Goal: Information Seeking & Learning: Learn about a topic

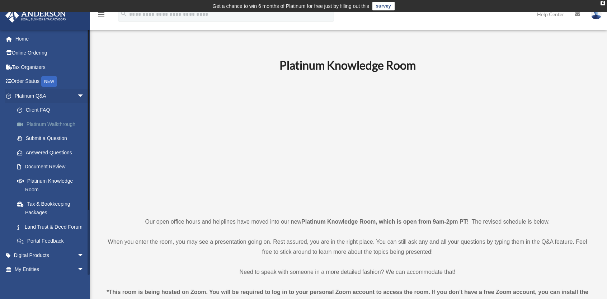
scroll to position [108, 0]
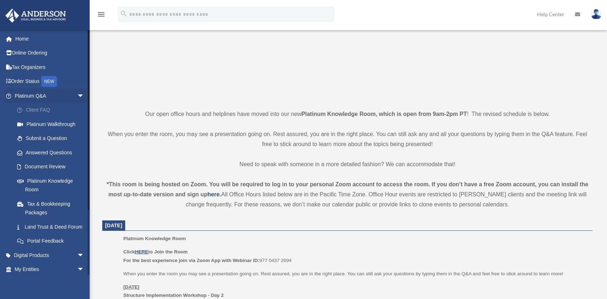
click at [41, 110] on link "Client FAQ" at bounding box center [52, 110] width 85 height 14
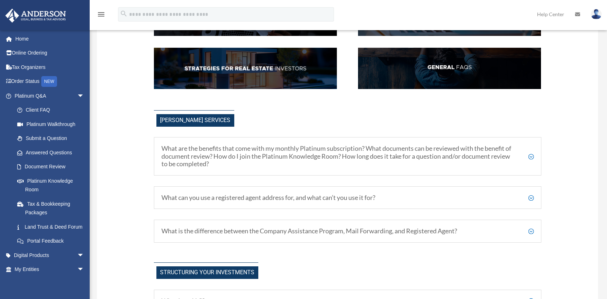
scroll to position [179, 0]
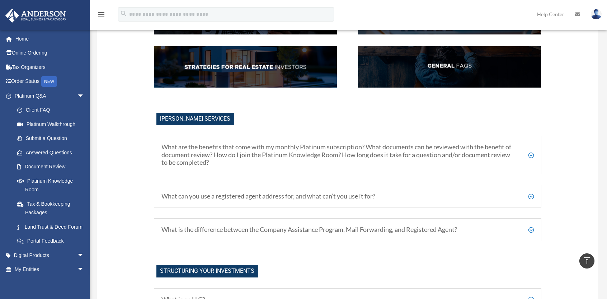
click at [326, 194] on h5 "What can you use a registered agent address for, and what can’t you use it for?" at bounding box center [347, 196] width 373 height 8
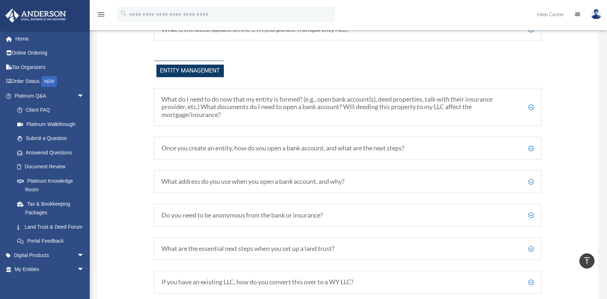
scroll to position [897, 0]
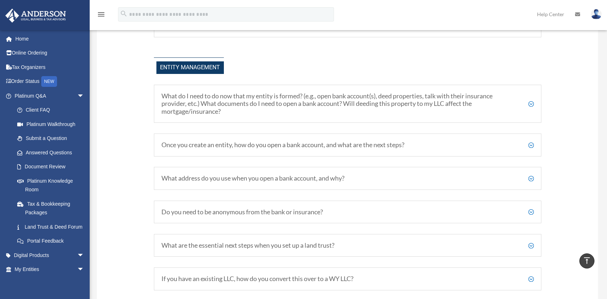
click at [402, 141] on h5 "Once you create an entity, how do you open a bank account, and what are the nex…" at bounding box center [347, 145] width 373 height 8
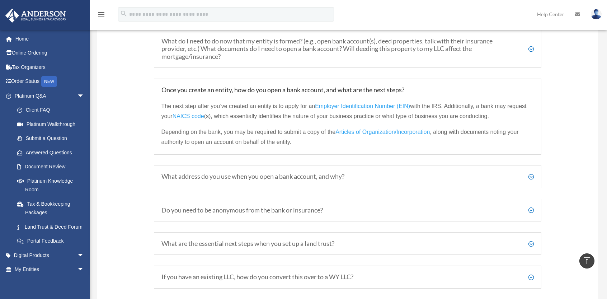
scroll to position [969, 0]
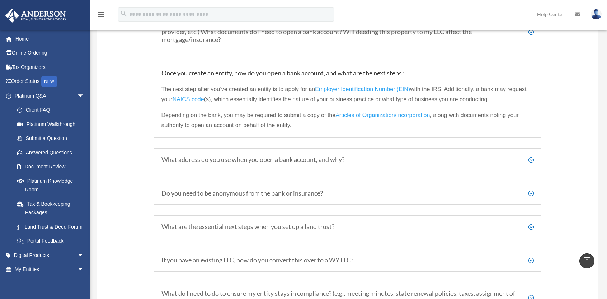
click at [338, 157] on h5 "What address do you use when you open a bank account, and why?" at bounding box center [347, 160] width 373 height 8
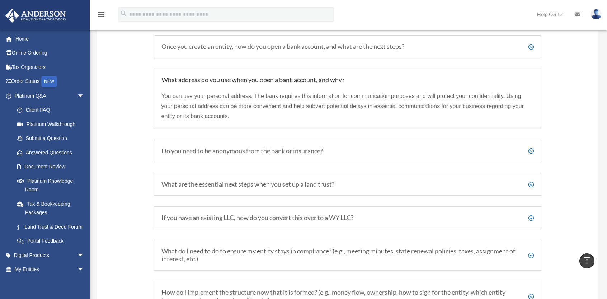
scroll to position [1005, 0]
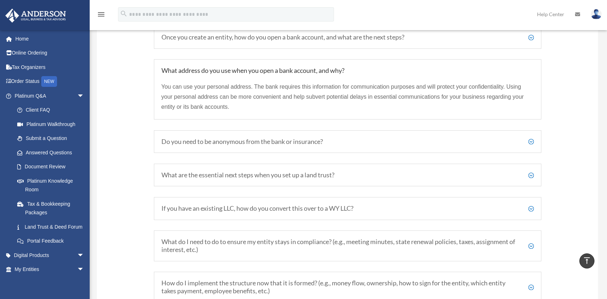
click at [303, 138] on h5 "Do you need to be anonymous from the bank or insurance?" at bounding box center [347, 142] width 373 height 8
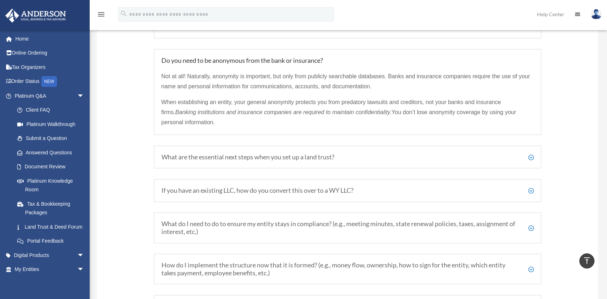
scroll to position [1077, 0]
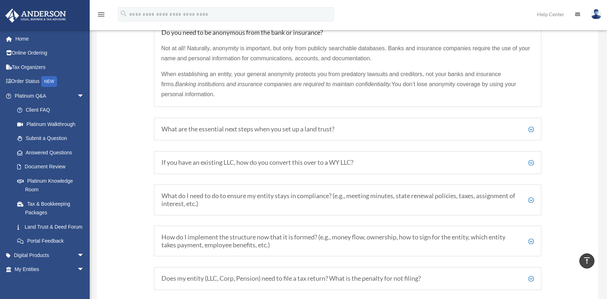
drag, startPoint x: 282, startPoint y: 126, endPoint x: 295, endPoint y: 139, distance: 18.5
click at [282, 126] on h5 "What are the essential next steps when you set up a land trust?" at bounding box center [347, 129] width 373 height 8
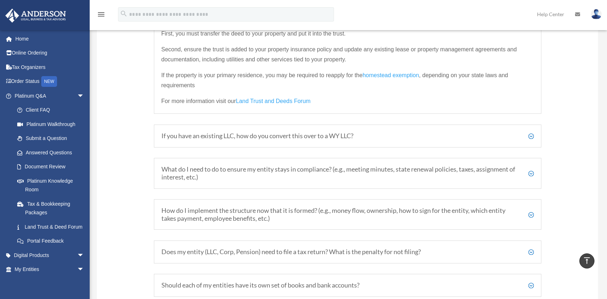
scroll to position [1148, 0]
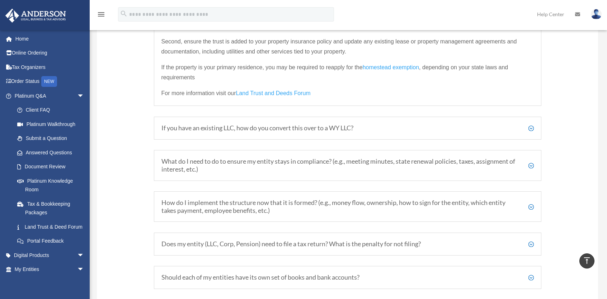
click at [285, 90] on link "Land Trust and Deeds Forum" at bounding box center [273, 95] width 75 height 10
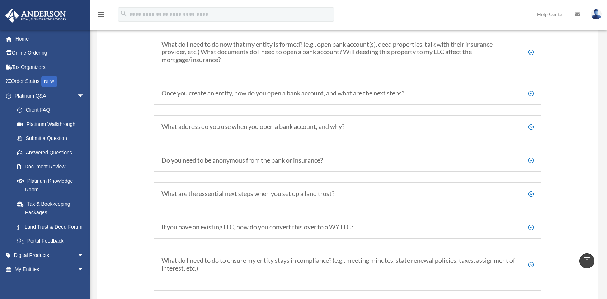
scroll to position [912, 0]
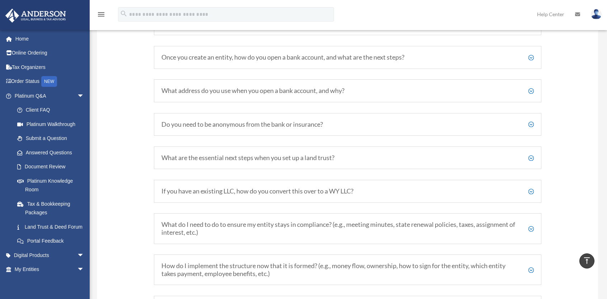
click at [321, 187] on h5 "If you have an existing LLC, how do you convert this over to a WY LLC?" at bounding box center [347, 191] width 373 height 8
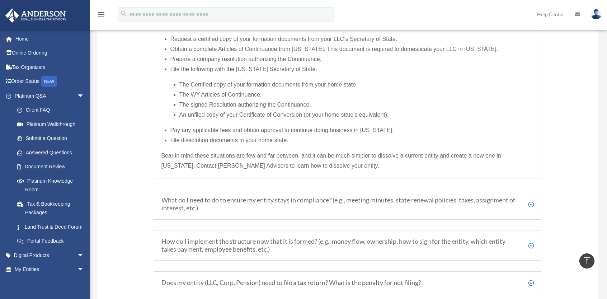
scroll to position [1163, 0]
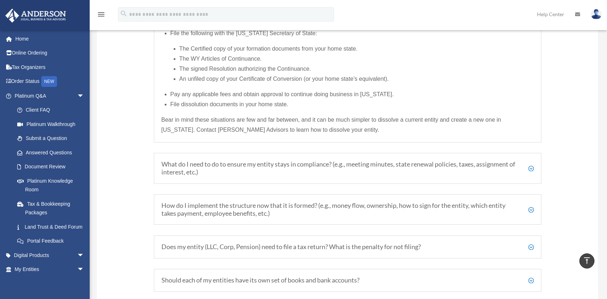
click at [220, 167] on h5 "What do I need to do to ensure my entity stays in compliance? (e.g., meeting mi…" at bounding box center [347, 167] width 373 height 15
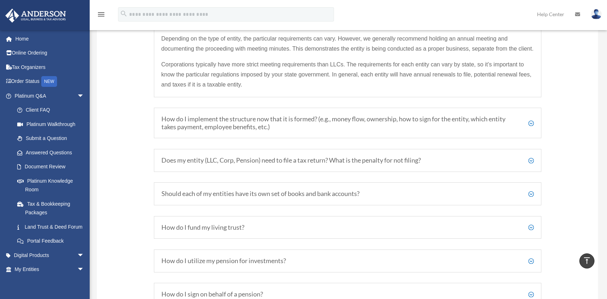
scroll to position [1138, 0]
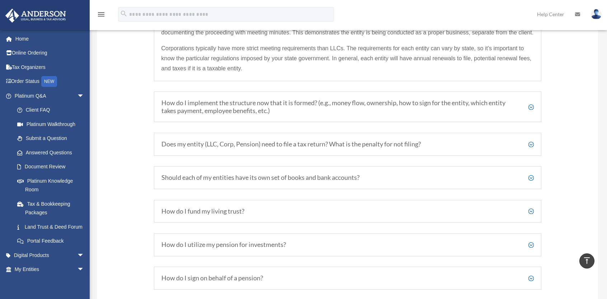
click at [436, 108] on h5 "How do I implement the structure now that it is formed? (e.g., money flow, owne…" at bounding box center [347, 106] width 373 height 15
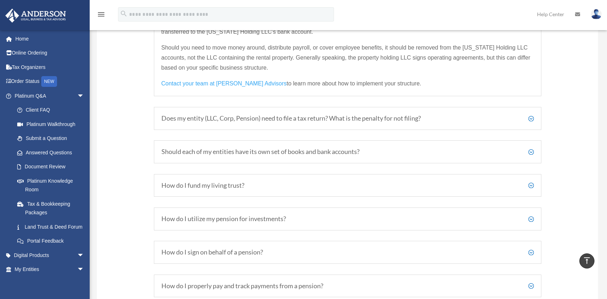
scroll to position [1209, 0]
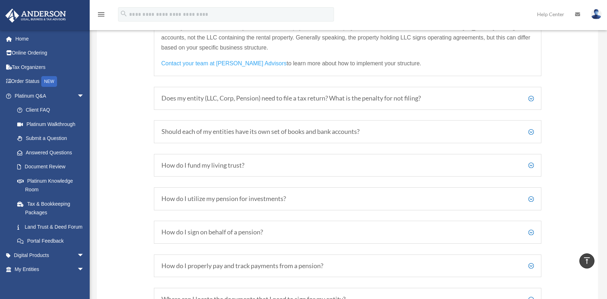
click at [290, 128] on h5 "Should each of my entities have its own set of books and bank accounts?" at bounding box center [347, 132] width 373 height 8
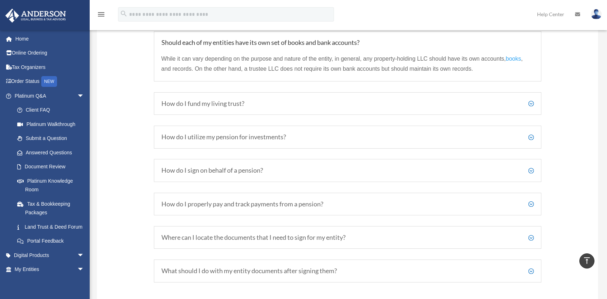
click at [232, 100] on h5 "How do I fund my living trust?" at bounding box center [347, 104] width 373 height 8
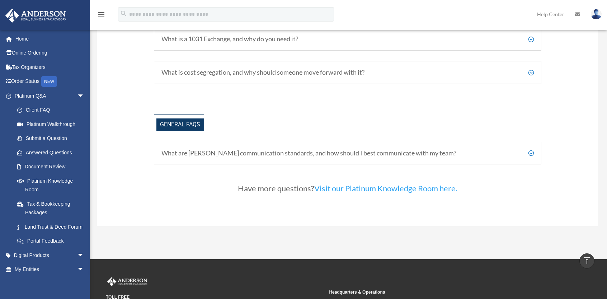
scroll to position [1568, 0]
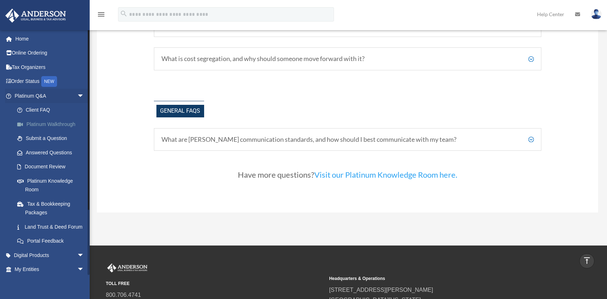
click at [66, 125] on link "Platinum Walkthrough" at bounding box center [52, 124] width 85 height 14
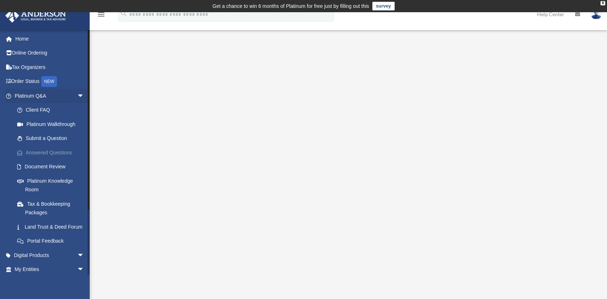
click at [52, 153] on link "Answered Questions" at bounding box center [52, 152] width 85 height 14
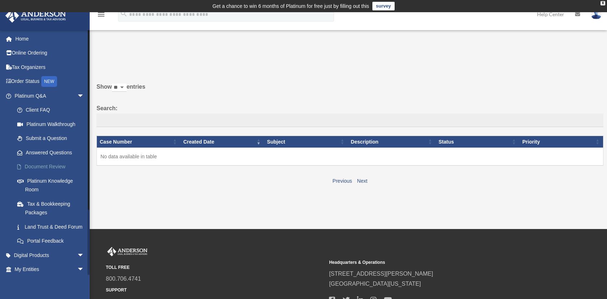
click at [46, 167] on link "Document Review" at bounding box center [52, 167] width 85 height 14
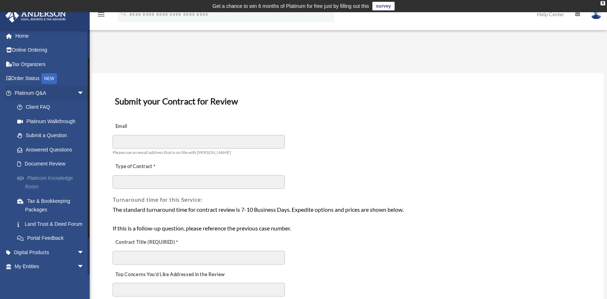
scroll to position [36, 0]
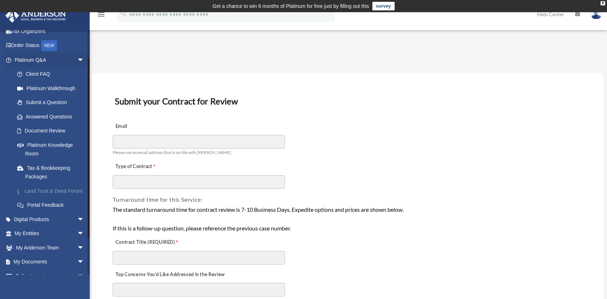
click at [41, 191] on link "Land Trust & Deed Forum" at bounding box center [52, 191] width 85 height 14
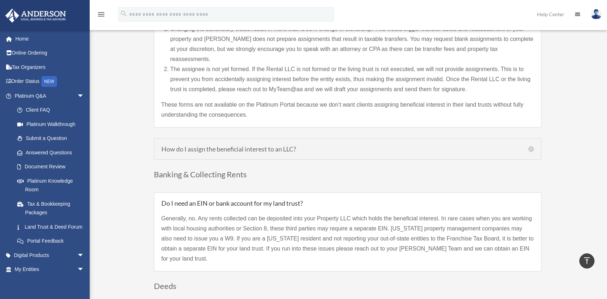
scroll to position [754, 0]
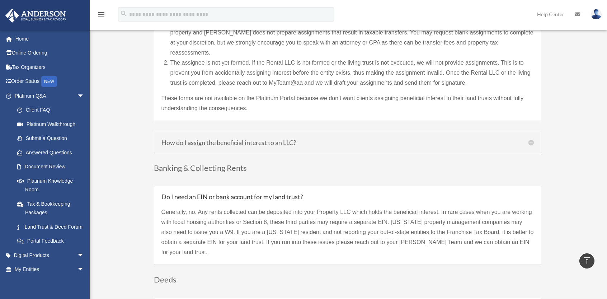
click at [292, 139] on h5 "How do I assign the beneficial interest to an LLC?" at bounding box center [347, 142] width 373 height 6
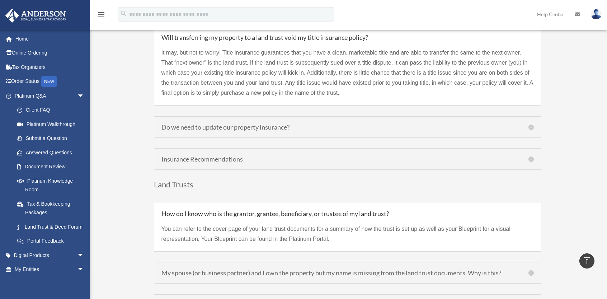
scroll to position [1630, 0]
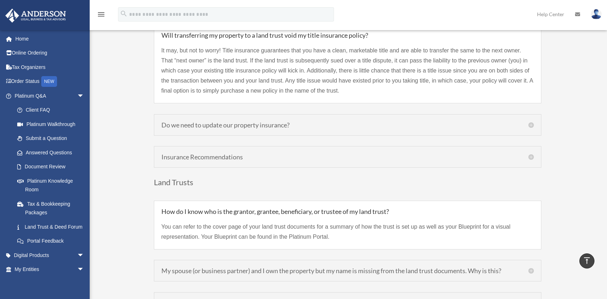
click at [223, 154] on h5 "Insurance Recommendations" at bounding box center [347, 157] width 373 height 6
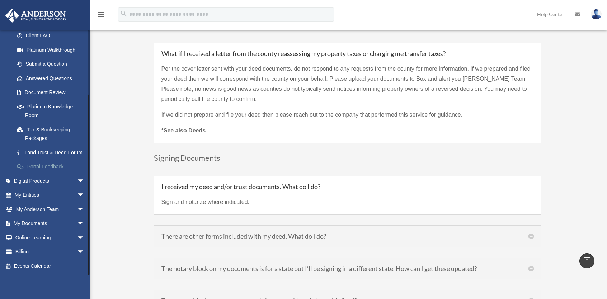
scroll to position [2276, 0]
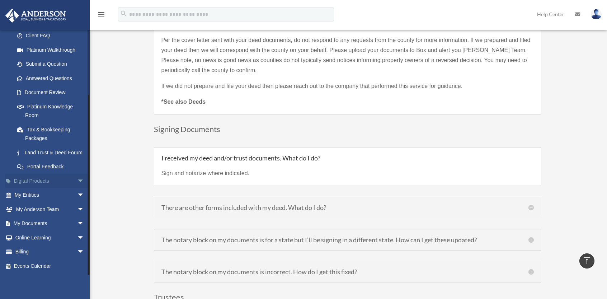
click at [40, 180] on link "Digital Products arrow_drop_down" at bounding box center [50, 181] width 90 height 14
click at [77, 181] on span "arrow_drop_down" at bounding box center [84, 181] width 14 height 15
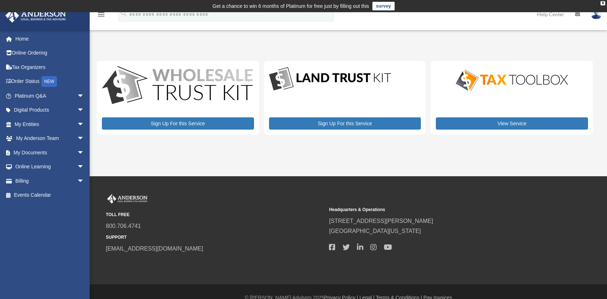
click at [514, 97] on div "View Service" at bounding box center [512, 98] width 162 height 74
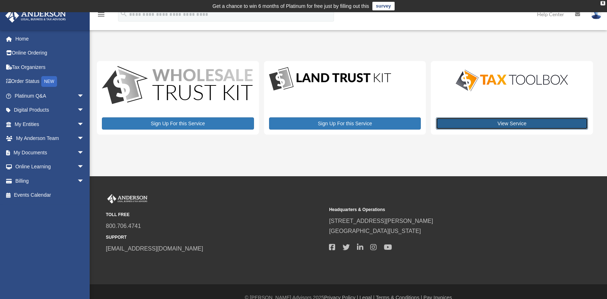
click at [501, 124] on link "View Service" at bounding box center [512, 123] width 152 height 12
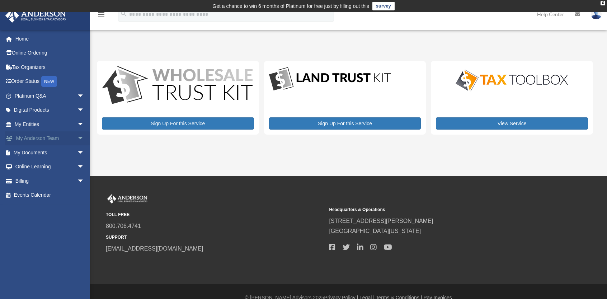
click at [77, 137] on span "arrow_drop_down" at bounding box center [84, 138] width 14 height 15
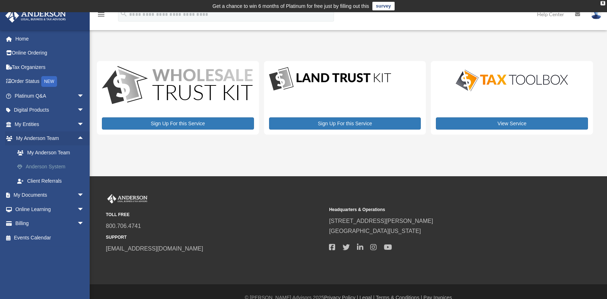
click at [55, 168] on link "Anderson System" at bounding box center [52, 167] width 85 height 14
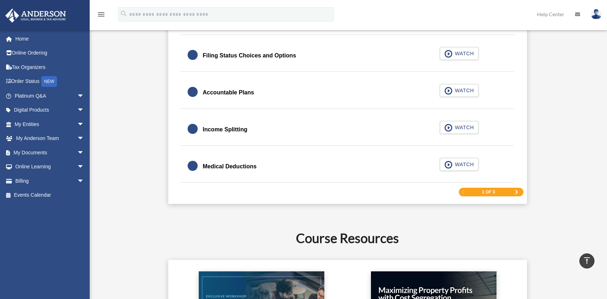
scroll to position [1113, 0]
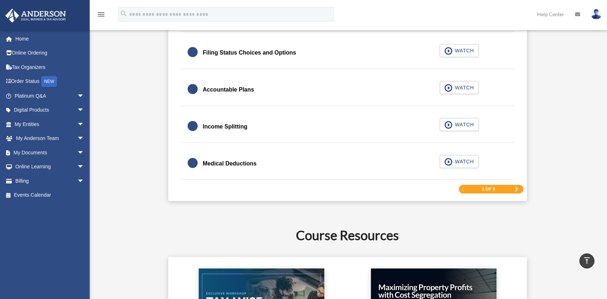
click at [517, 187] on span "Next Page" at bounding box center [517, 189] width 4 height 4
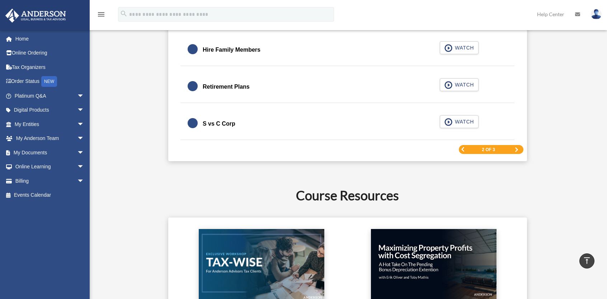
scroll to position [1143, 0]
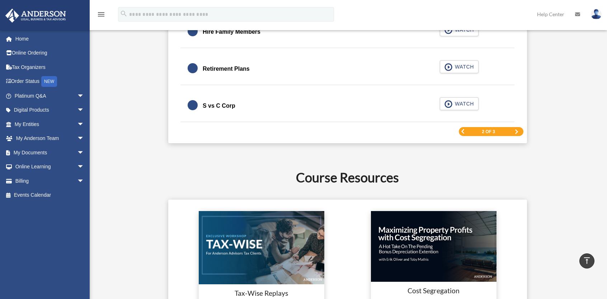
click at [497, 130] on div "2 of 3" at bounding box center [491, 131] width 65 height 9
click at [516, 130] on span "Next Page" at bounding box center [517, 132] width 4 height 4
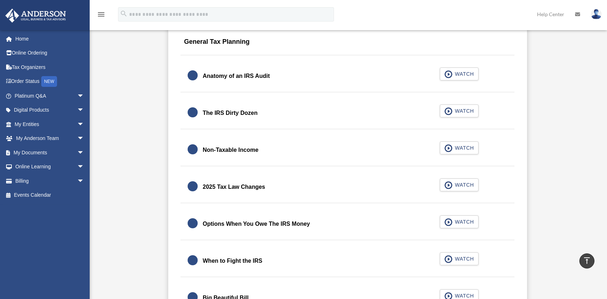
scroll to position [820, 0]
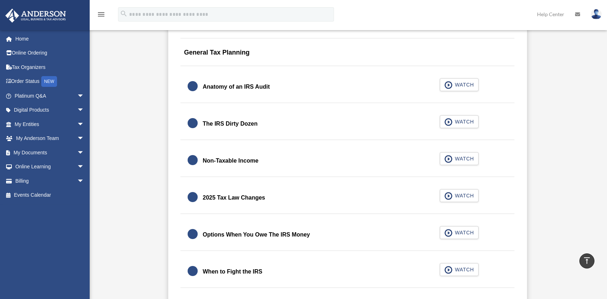
click at [212, 122] on div "The IRS Dirty Dozen" at bounding box center [230, 124] width 55 height 10
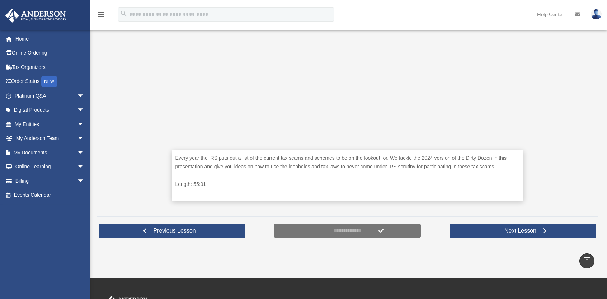
scroll to position [251, 0]
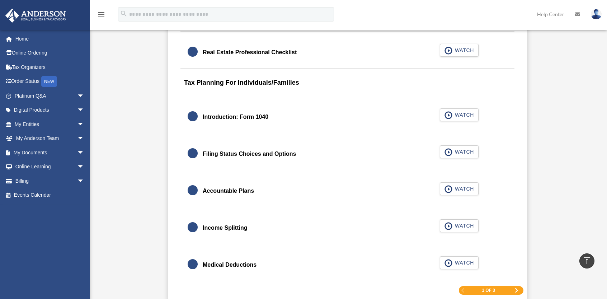
scroll to position [1119, 0]
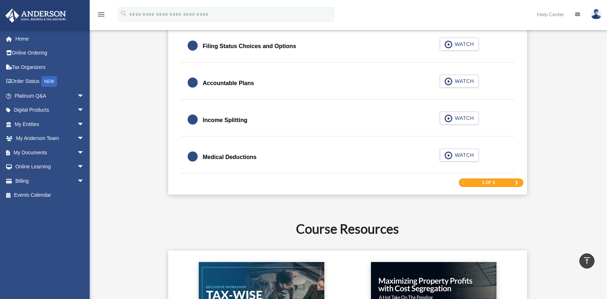
click at [516, 181] on span "Next Page" at bounding box center [517, 183] width 4 height 4
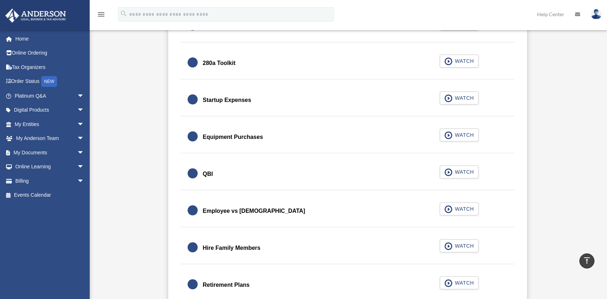
scroll to position [927, 0]
click at [459, 169] on span "WATCH" at bounding box center [463, 171] width 21 height 7
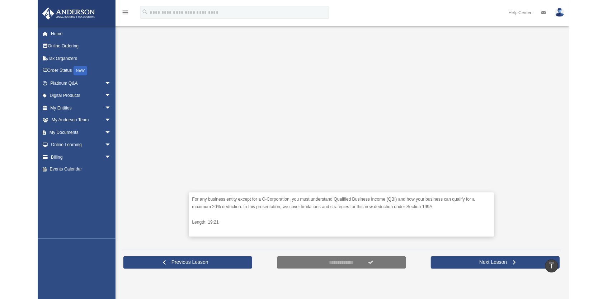
scroll to position [179, 0]
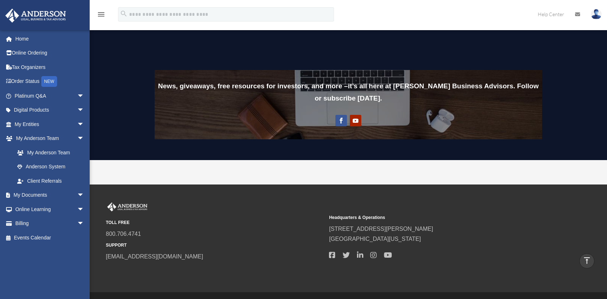
scroll to position [568, 0]
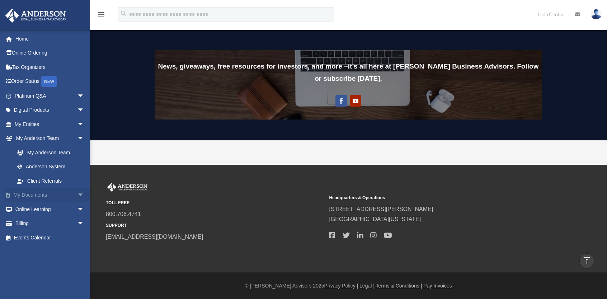
click at [37, 196] on link "My Documents arrow_drop_down" at bounding box center [50, 195] width 90 height 14
click at [77, 193] on span "arrow_drop_down" at bounding box center [84, 195] width 14 height 15
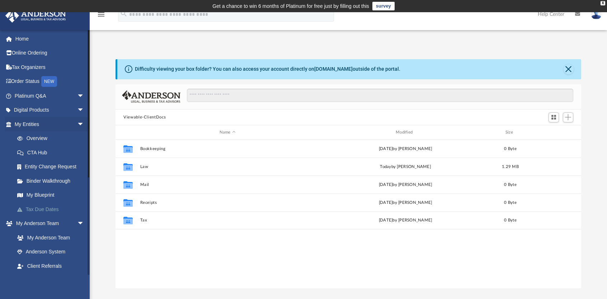
scroll to position [158, 460]
click at [47, 195] on link "My Blueprint" at bounding box center [52, 195] width 85 height 14
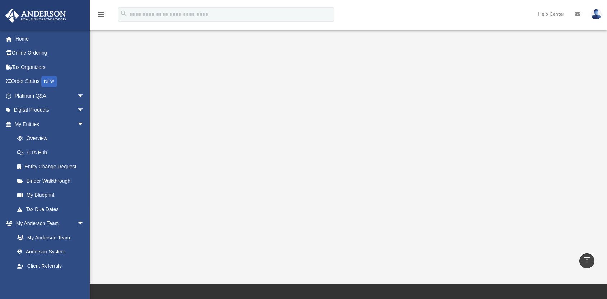
scroll to position [72, 0]
